Goal: Navigation & Orientation: Find specific page/section

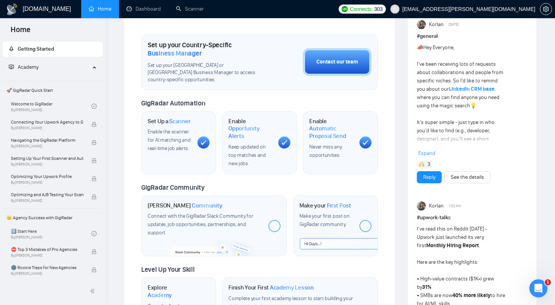
scroll to position [207, 0]
click at [153, 9] on link "Dashboard" at bounding box center [143, 9] width 34 height 6
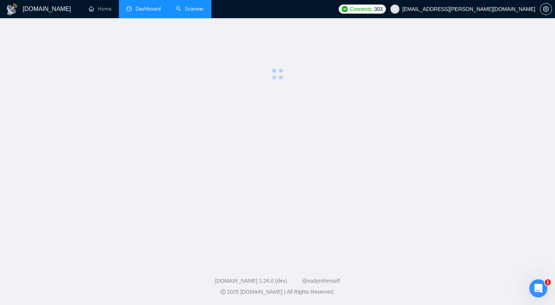
click at [196, 11] on link "Scanner" at bounding box center [190, 9] width 28 height 6
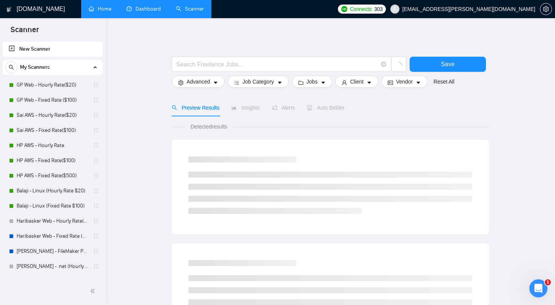
click at [98, 7] on link "Home" at bounding box center [100, 9] width 23 height 6
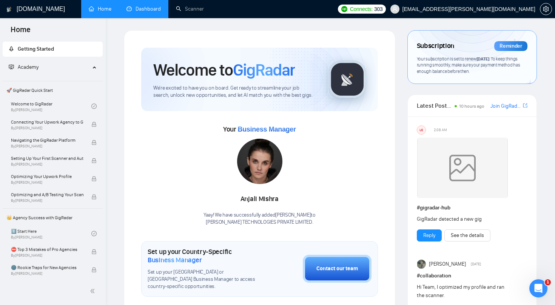
click at [147, 11] on link "Dashboard" at bounding box center [143, 9] width 34 height 6
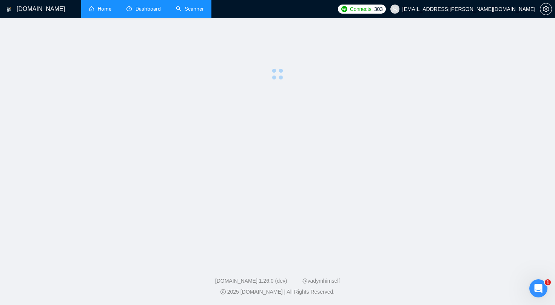
click at [194, 10] on link "Scanner" at bounding box center [190, 9] width 28 height 6
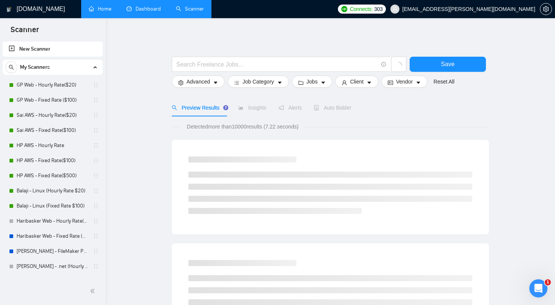
click at [145, 6] on link "Dashboard" at bounding box center [143, 9] width 34 height 6
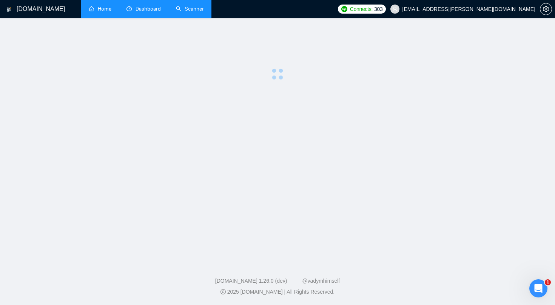
click at [104, 10] on link "Home" at bounding box center [100, 9] width 23 height 6
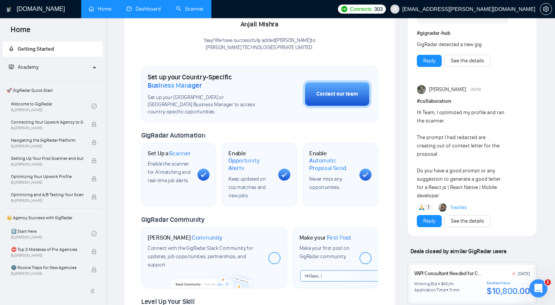
scroll to position [111, 0]
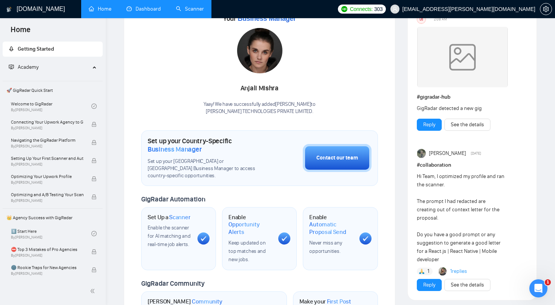
click at [193, 6] on link "Scanner" at bounding box center [190, 9] width 28 height 6
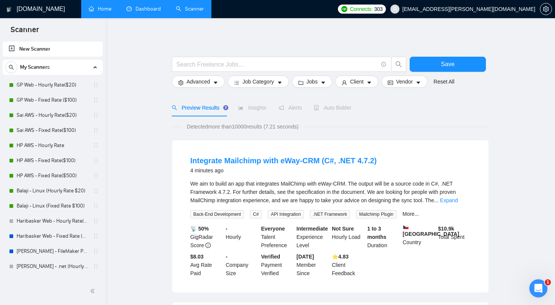
click at [152, 9] on link "Dashboard" at bounding box center [143, 9] width 34 height 6
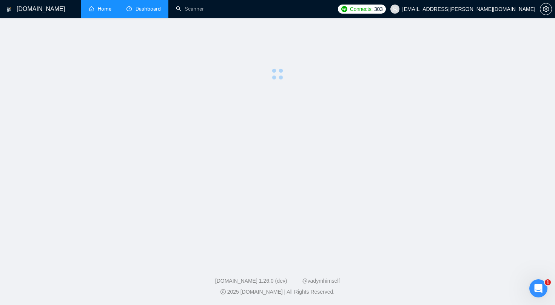
click at [106, 9] on link "Home" at bounding box center [100, 9] width 23 height 6
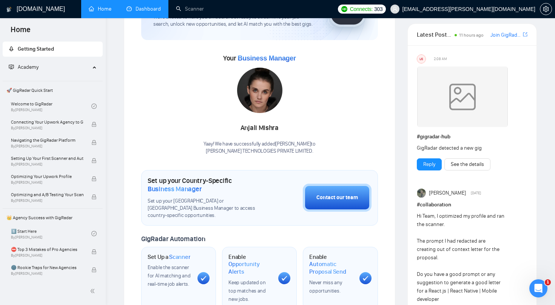
scroll to position [75, 0]
